Goal: Information Seeking & Learning: Learn about a topic

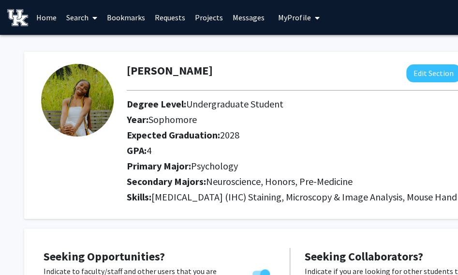
click at [82, 12] on link "Search" at bounding box center [81, 17] width 41 height 34
click at [107, 68] on span "Students" at bounding box center [90, 63] width 59 height 19
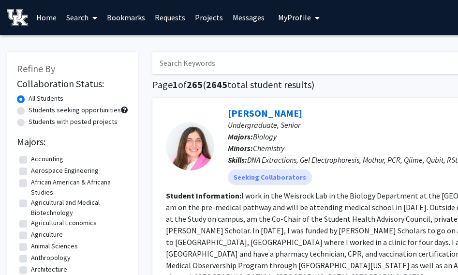
click at [86, 23] on link "Search" at bounding box center [81, 17] width 41 height 34
click at [100, 44] on span "Faculty/Staff" at bounding box center [96, 44] width 71 height 19
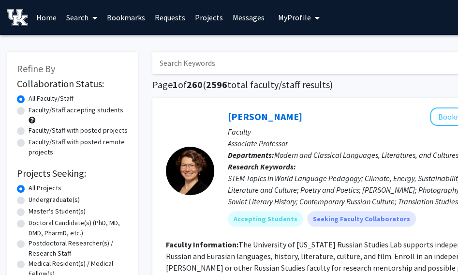
click at [86, 109] on label "Faculty/Staff accepting students" at bounding box center [76, 110] width 95 height 10
click at [35, 109] on input "Faculty/Staff accepting students" at bounding box center [32, 108] width 6 height 6
radio input "true"
click at [54, 199] on label "Undergraduate(s)" at bounding box center [54, 199] width 51 height 10
click at [35, 199] on input "Undergraduate(s)" at bounding box center [32, 197] width 6 height 6
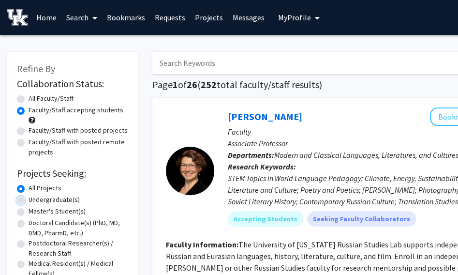
radio input "true"
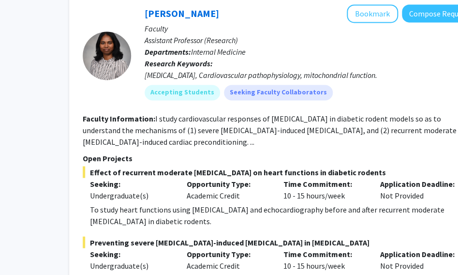
scroll to position [4748, 83]
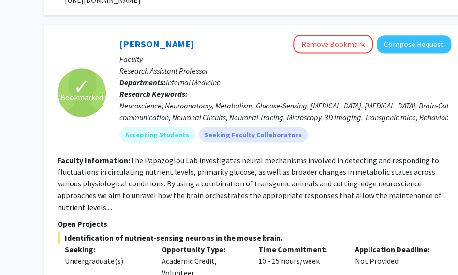
scroll to position [3328, 108]
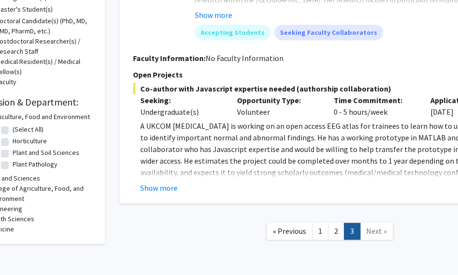
scroll to position [202, 33]
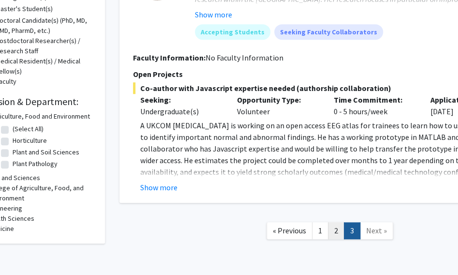
click at [334, 222] on link "2" at bounding box center [336, 230] width 16 height 17
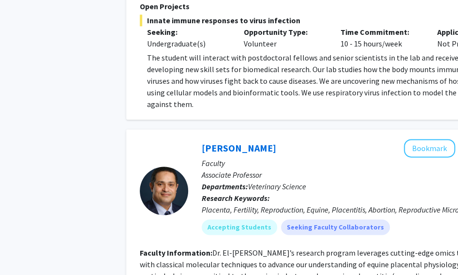
scroll to position [1767, 26]
